Goal: Information Seeking & Learning: Learn about a topic

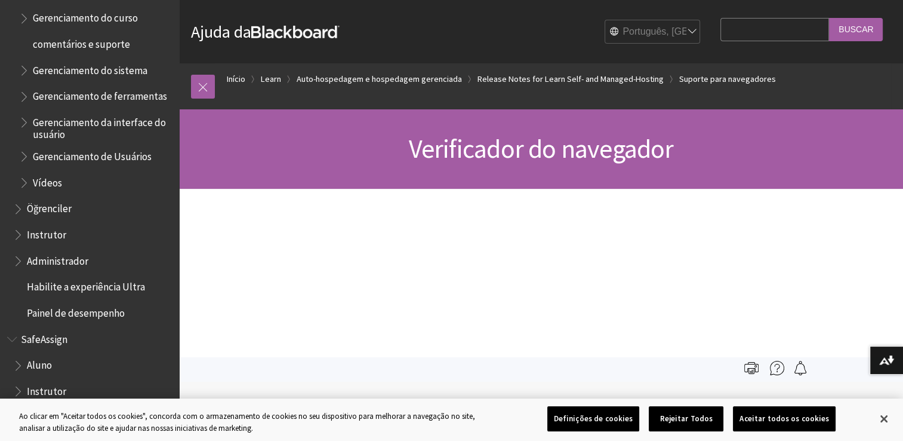
scroll to position [1173, 0]
click at [26, 362] on span "Aluno" at bounding box center [92, 365] width 159 height 20
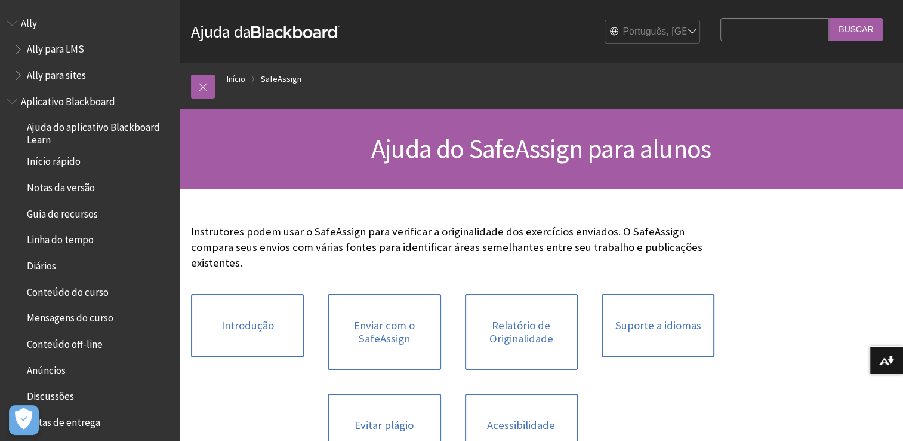
click at [26, 103] on span "Aplicativo Blackboard" at bounding box center [68, 99] width 94 height 16
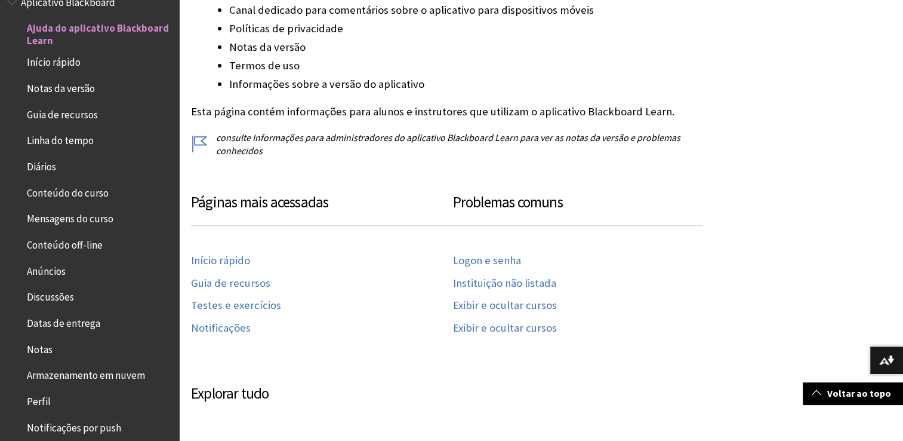
scroll to position [411, 0]
